Goal: Transaction & Acquisition: Download file/media

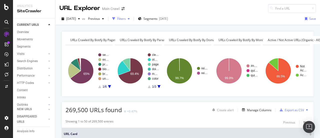
click at [126, 21] on div "Filters" at bounding box center [121, 19] width 9 height 4
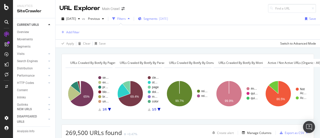
click at [154, 19] on span "Segments" at bounding box center [151, 19] width 14 height 4
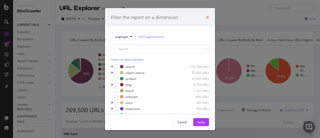
click at [206, 19] on icon "times" at bounding box center [207, 17] width 3 height 4
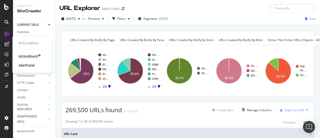
click at [34, 57] on div "ActionBoard" at bounding box center [29, 56] width 20 height 5
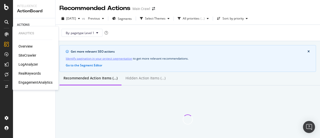
click at [30, 66] on div "LogAnalyzer" at bounding box center [29, 64] width 20 height 5
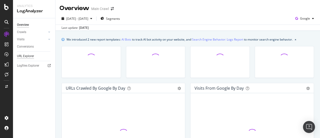
click at [27, 57] on div "URL Explorer" at bounding box center [25, 56] width 17 height 5
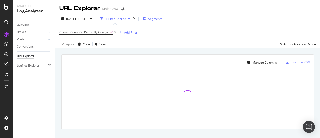
click at [162, 21] on div "Segments" at bounding box center [153, 19] width 20 height 8
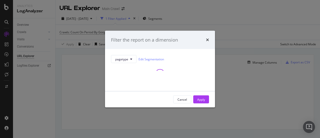
click at [182, 45] on div "Filter the report on a dimension" at bounding box center [160, 40] width 110 height 19
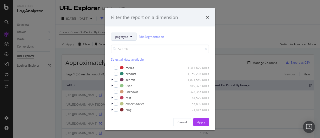
click at [118, 38] on span "pagetype" at bounding box center [121, 36] width 13 height 4
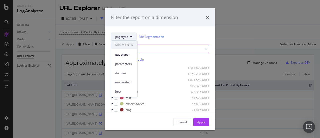
click at [164, 46] on input "modal" at bounding box center [160, 49] width 98 height 9
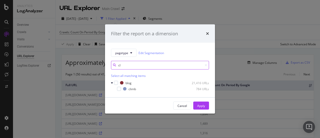
type input "c"
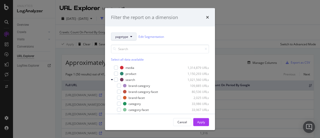
click at [115, 40] on button "pagetype" at bounding box center [124, 37] width 26 height 8
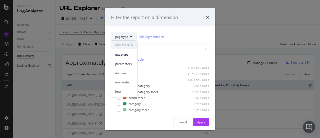
click at [193, 37] on div "pagetype Edit Segmentation" at bounding box center [160, 37] width 98 height 8
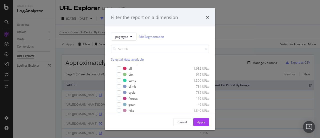
scroll to position [215, 0]
click at [116, 85] on div "modal" at bounding box center [115, 86] width 3 height 5
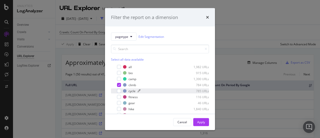
scroll to position [217, 0]
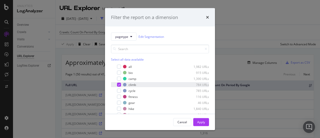
click at [117, 85] on div "modal" at bounding box center [119, 85] width 4 height 4
click at [207, 17] on icon "times" at bounding box center [207, 17] width 3 height 4
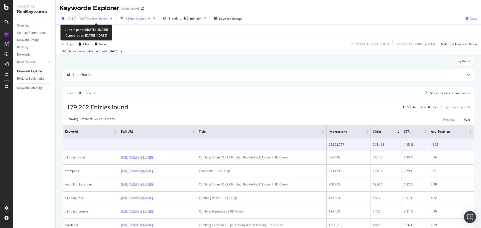
click at [83, 18] on span "2024 Jan. 1st - 2025 Jul. 31st" at bounding box center [77, 19] width 22 height 4
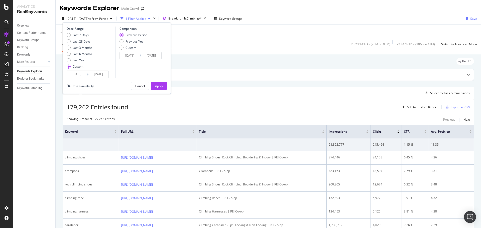
click at [245, 90] on div "Create Table Select metrics & dimensions" at bounding box center [268, 93] width 411 height 12
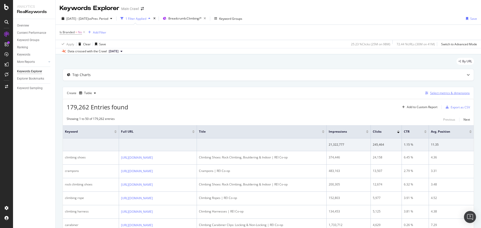
click at [320, 94] on div "Select metrics & dimensions" at bounding box center [450, 93] width 40 height 4
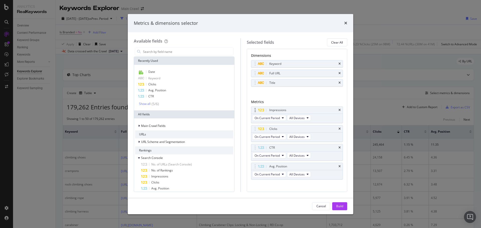
click at [320, 65] on icon "times" at bounding box center [339, 63] width 2 height 3
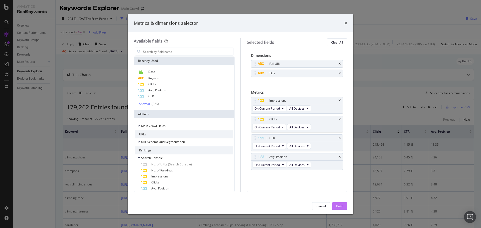
click at [320, 138] on div "Build" at bounding box center [339, 206] width 7 height 4
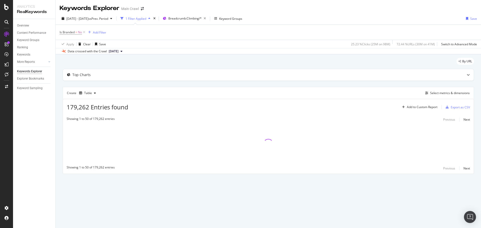
click at [320, 25] on div "Is Branded = No Add Filter" at bounding box center [268, 32] width 417 height 15
click at [296, 19] on div "2024 Jan. 1st - 2025 Jul. 31st vs Prev. Period 1 Filter Applied Breadcrumb: Cli…" at bounding box center [268, 20] width 425 height 10
click at [152, 84] on div "Top Charts Create Table Select metrics & dimensions 179,262 Entries found Add t…" at bounding box center [268, 121] width 411 height 105
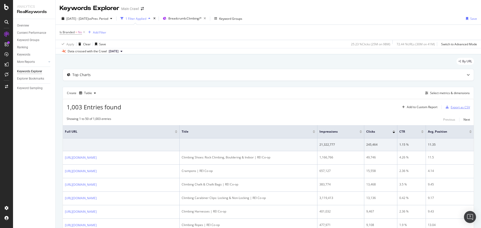
click at [320, 106] on div "Export as CSV" at bounding box center [459, 107] width 19 height 4
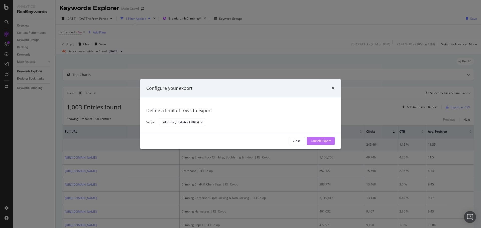
click at [320, 138] on div "Launch Export" at bounding box center [321, 141] width 20 height 8
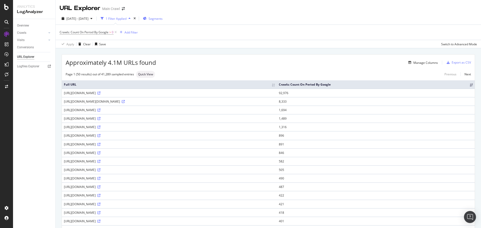
click at [162, 18] on span "Segments" at bounding box center [155, 19] width 14 height 4
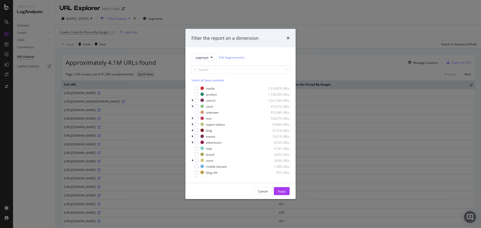
click at [206, 11] on div "Filter the report on a dimension pagetype Edit Segmentation Select all data ava…" at bounding box center [240, 114] width 481 height 228
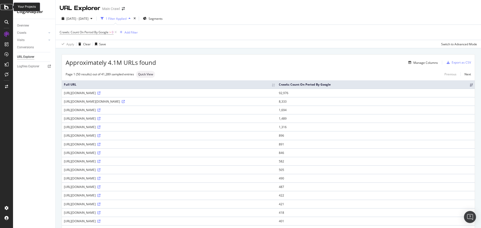
click at [9, 8] on div at bounding box center [7, 7] width 12 height 6
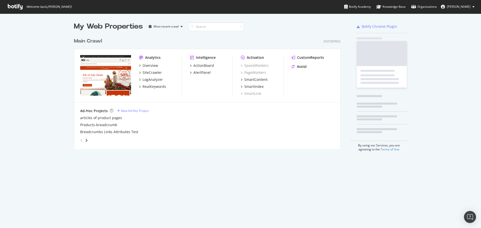
scroll to position [224, 473]
click at [151, 66] on div "Overview" at bounding box center [150, 65] width 16 height 5
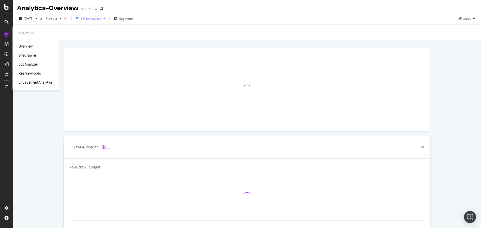
click at [32, 63] on div "LogAnalyzer" at bounding box center [29, 64] width 20 height 5
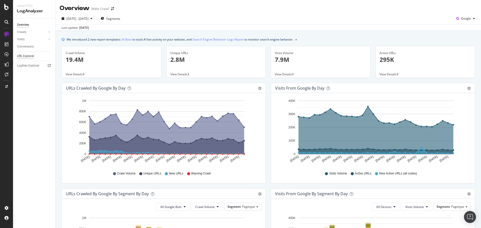
click at [23, 55] on div "URL Explorer" at bounding box center [25, 56] width 17 height 5
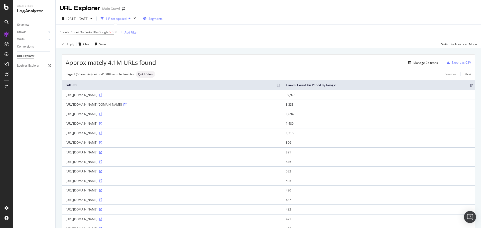
click at [162, 20] on span "Segments" at bounding box center [155, 19] width 14 height 4
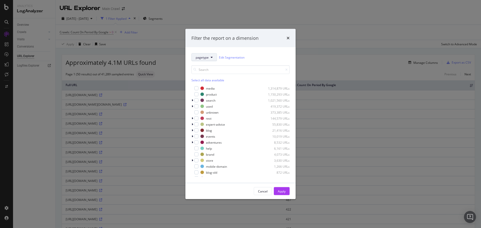
click at [208, 59] on span "pagetype" at bounding box center [201, 57] width 13 height 4
click at [270, 59] on div "pagetype Edit Segmentation" at bounding box center [240, 57] width 98 height 8
click at [234, 57] on link "Edit Segmentation" at bounding box center [232, 57] width 26 height 5
click at [191, 100] on div "modal" at bounding box center [192, 100] width 3 height 5
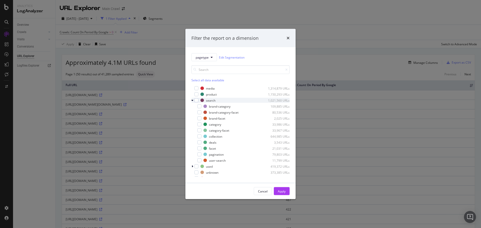
click at [191, 100] on icon "modal" at bounding box center [192, 100] width 2 height 3
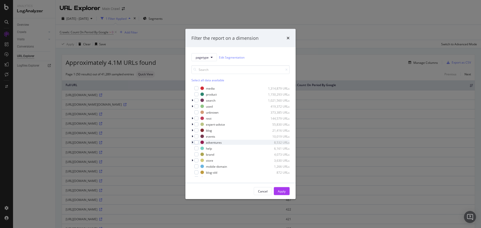
click at [192, 138] on icon "modal" at bounding box center [192, 142] width 2 height 3
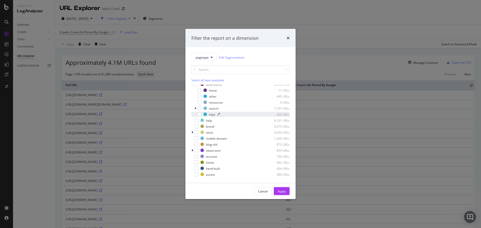
scroll to position [50, 0]
click at [194, 115] on div "modal" at bounding box center [195, 116] width 3 height 5
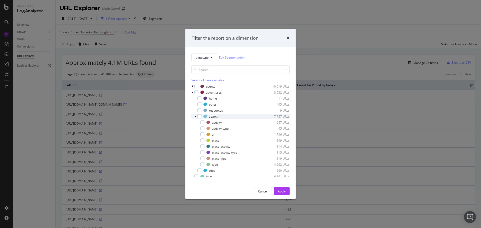
click at [195, 116] on icon "modal" at bounding box center [195, 116] width 2 height 3
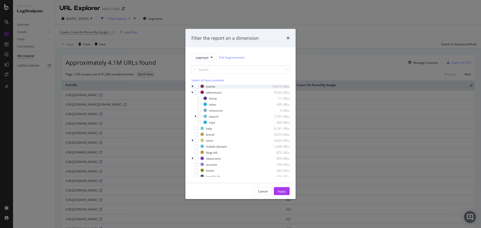
click at [193, 87] on icon "modal" at bounding box center [192, 86] width 2 height 3
click at [193, 87] on div "modal" at bounding box center [192, 86] width 3 height 5
click at [193, 92] on div "modal" at bounding box center [192, 92] width 3 height 5
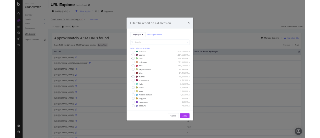
scroll to position [0, 0]
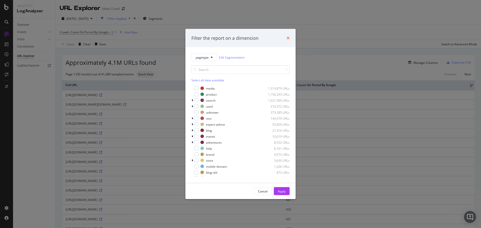
click at [288, 39] on icon "times" at bounding box center [287, 38] width 3 height 4
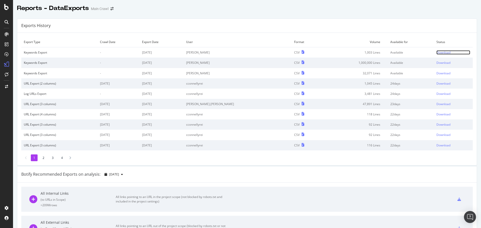
click at [436, 54] on div "Download" at bounding box center [443, 52] width 14 height 4
